Goal: Transaction & Acquisition: Obtain resource

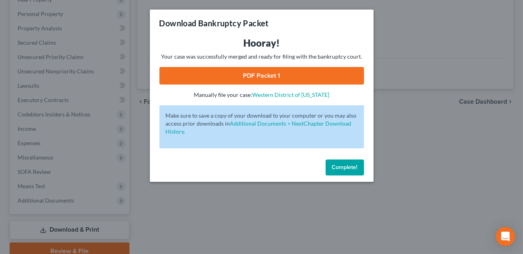
scroll to position [134, 0]
click at [340, 168] on span "Complete!" at bounding box center [345, 167] width 26 height 7
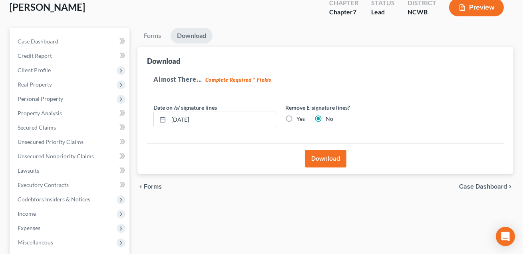
scroll to position [0, 0]
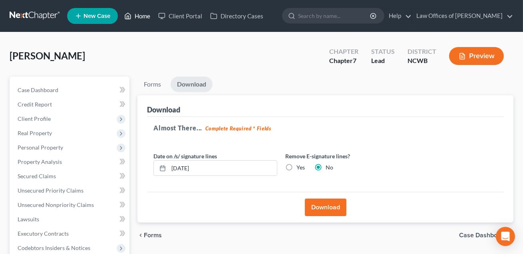
click at [140, 15] on link "Home" at bounding box center [137, 16] width 34 height 14
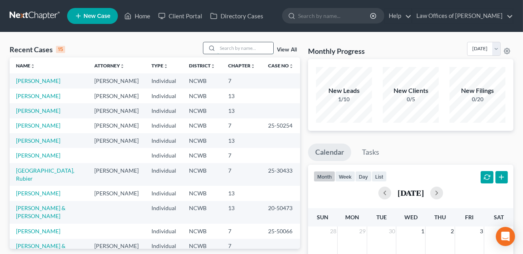
click at [220, 49] on input "search" at bounding box center [245, 48] width 56 height 12
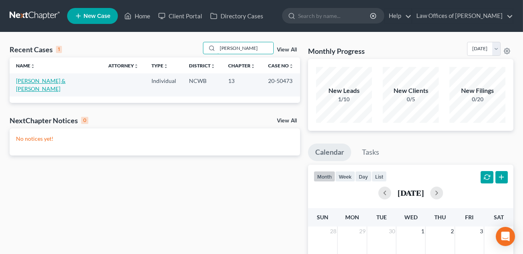
type input "[PERSON_NAME]"
click at [52, 83] on link "[PERSON_NAME] & [PERSON_NAME]" at bounding box center [41, 84] width 50 height 15
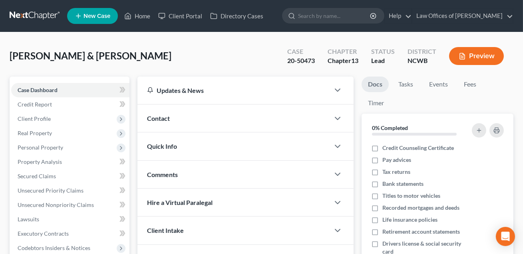
scroll to position [115, 0]
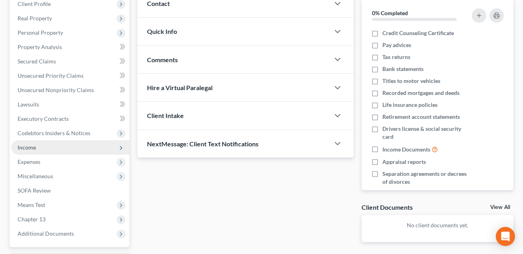
click at [33, 148] on span "Income" at bounding box center [27, 147] width 18 height 7
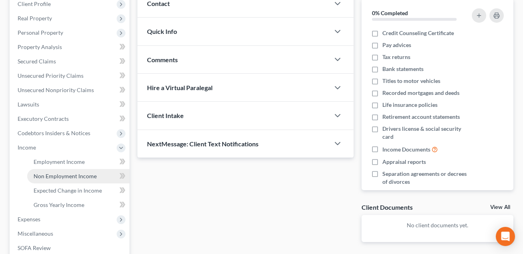
click at [49, 177] on span "Non Employment Income" at bounding box center [65, 176] width 63 height 7
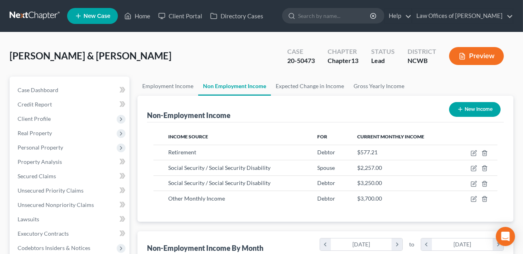
scroll to position [143, 210]
click at [144, 15] on link "Home" at bounding box center [137, 16] width 34 height 14
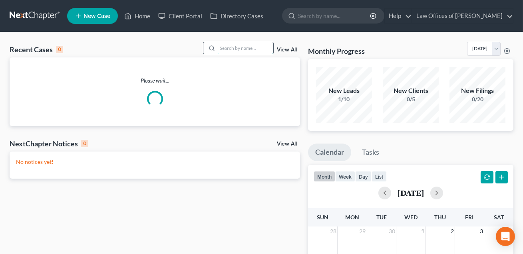
click at [227, 48] on input "search" at bounding box center [245, 48] width 56 height 12
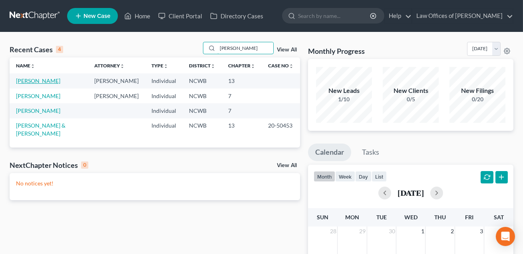
type input "[PERSON_NAME]"
click at [45, 82] on link "[PERSON_NAME]" at bounding box center [38, 80] width 44 height 7
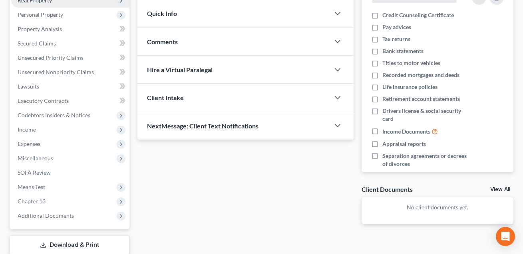
scroll to position [139, 0]
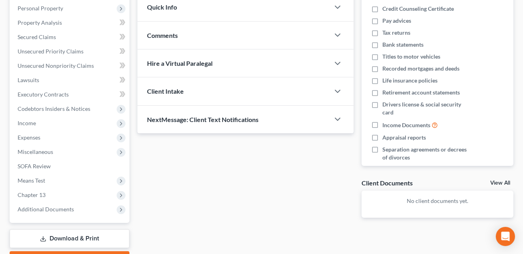
click at [76, 238] on link "Download & Print" at bounding box center [70, 239] width 120 height 19
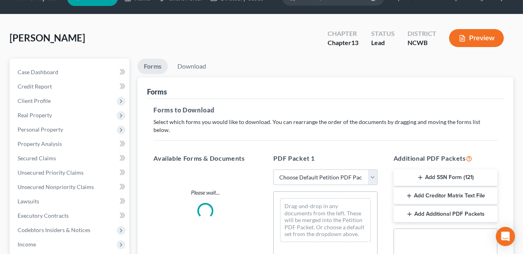
scroll to position [17, 0]
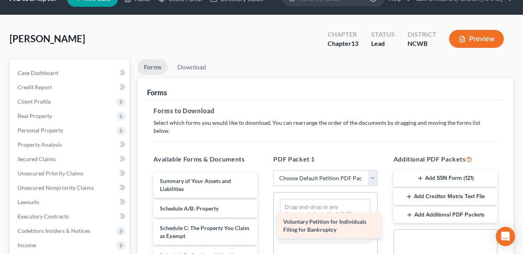
drag, startPoint x: 182, startPoint y: 175, endPoint x: 305, endPoint y: 225, distance: 133.1
click at [305, 225] on div "Voluntary Petition for Individuals Filing for Bankruptcy" at bounding box center [329, 226] width 104 height 26
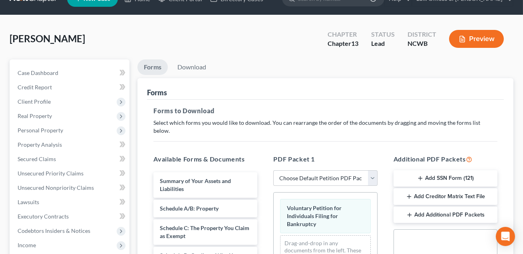
click at [442, 171] on button "Add SSN Form (121)" at bounding box center [445, 179] width 104 height 17
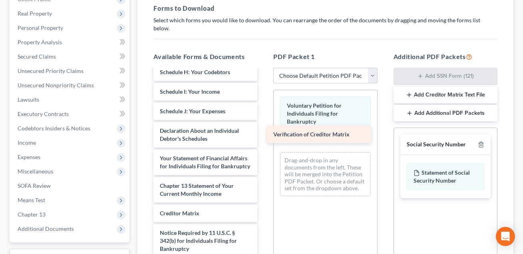
scroll to position [164, 0]
drag, startPoint x: 188, startPoint y: 206, endPoint x: 310, endPoint y: 131, distance: 143.1
click at [264, 131] on div "Verification of Creditor Matrix Summary of Your Assets and Liabilities Schedule…" at bounding box center [205, 95] width 117 height 379
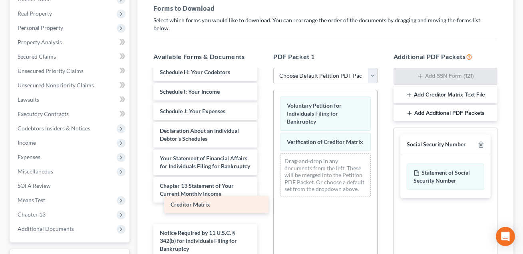
drag, startPoint x: 180, startPoint y: 208, endPoint x: 300, endPoint y: 188, distance: 121.5
click at [264, 189] on div "Creditor Matrix Summary of Your Assets and Liabilities Schedule A/B: Property S…" at bounding box center [205, 95] width 117 height 379
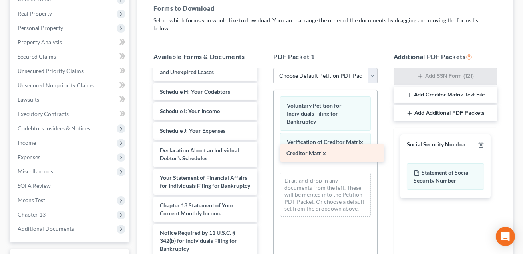
scroll to position [144, 0]
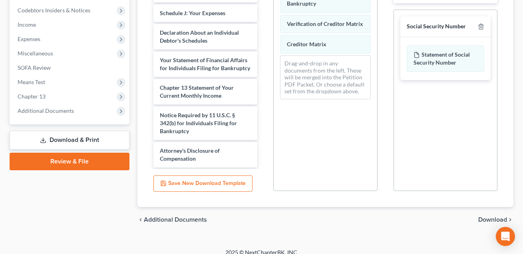
click at [498, 217] on span "Download" at bounding box center [492, 220] width 29 height 6
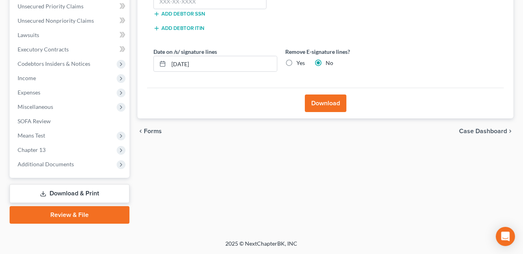
scroll to position [183, 0]
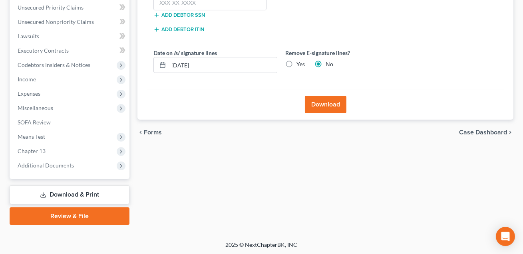
click at [296, 64] on label "Yes" at bounding box center [300, 64] width 8 height 8
click at [300, 64] on input "Yes" at bounding box center [302, 62] width 5 height 5
radio input "true"
radio input "false"
drag, startPoint x: 209, startPoint y: 65, endPoint x: 169, endPoint y: 66, distance: 39.9
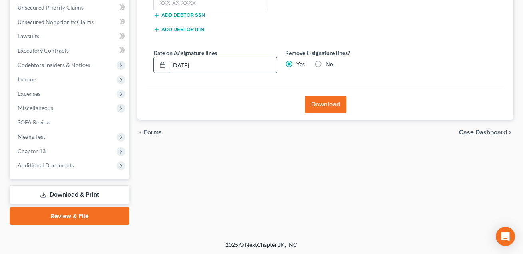
click at [169, 66] on input "[DATE]" at bounding box center [223, 65] width 108 height 15
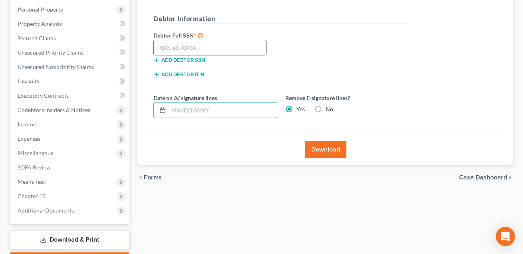
scroll to position [130, 0]
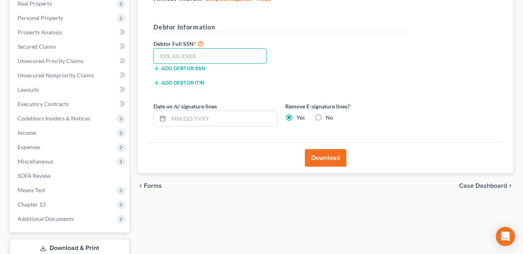
click at [165, 53] on input "text" at bounding box center [209, 56] width 113 height 16
type input "241-29-9790"
click at [327, 157] on button "Download" at bounding box center [326, 158] width 42 height 18
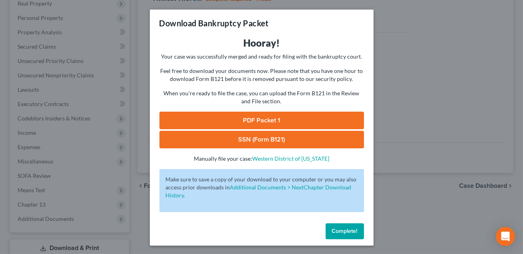
click at [282, 141] on link "SSN (Form B121)" at bounding box center [261, 140] width 204 height 18
click at [248, 121] on link "PDF Packet 1" at bounding box center [261, 121] width 204 height 18
